Goal: Check status

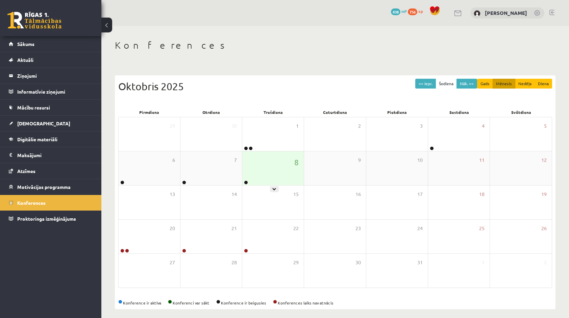
click at [251, 168] on div "8" at bounding box center [272, 168] width 61 height 34
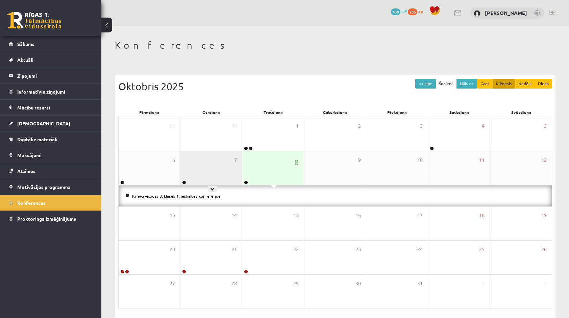
click at [206, 160] on div "7" at bounding box center [210, 168] width 61 height 34
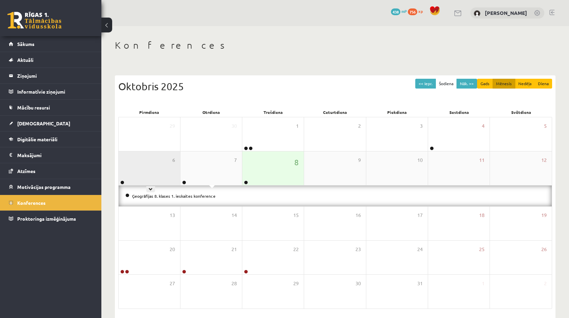
click at [144, 171] on div "6" at bounding box center [149, 168] width 61 height 34
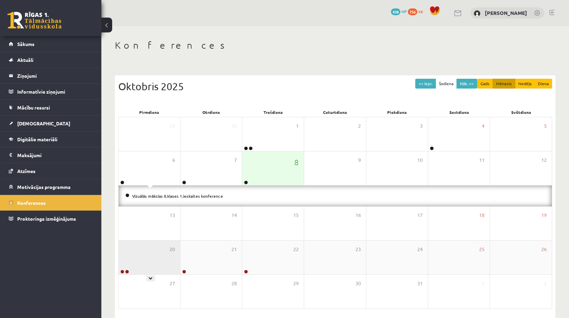
click at [158, 262] on div "20" at bounding box center [149, 258] width 61 height 34
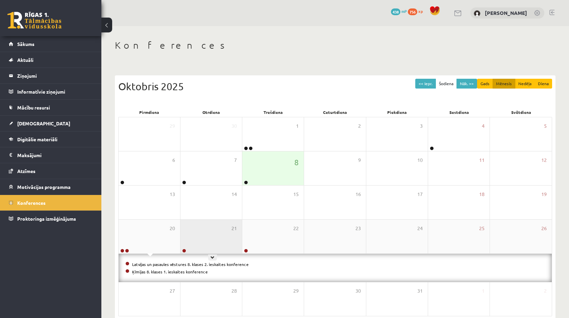
click at [201, 241] on div "21" at bounding box center [210, 237] width 61 height 34
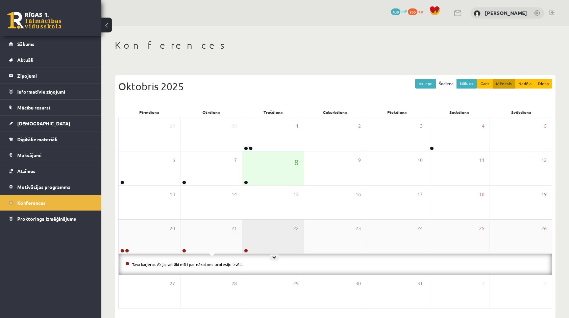
click at [258, 251] on div "22" at bounding box center [272, 237] width 61 height 34
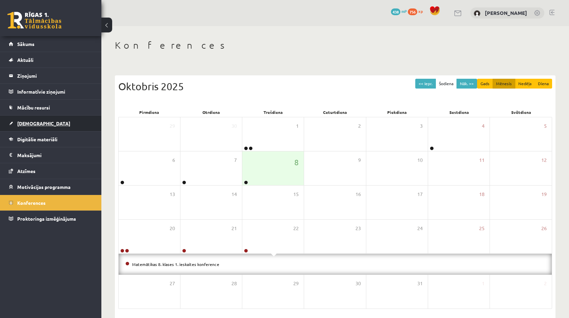
click at [62, 122] on link "[DEMOGRAPHIC_DATA]" at bounding box center [51, 124] width 84 height 16
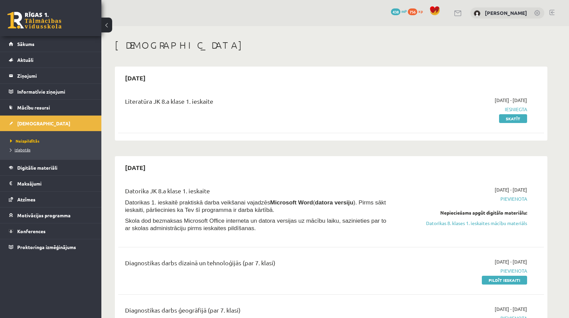
click at [25, 148] on span "Izlabotās" at bounding box center [20, 149] width 20 height 5
